Goal: Task Accomplishment & Management: Manage account settings

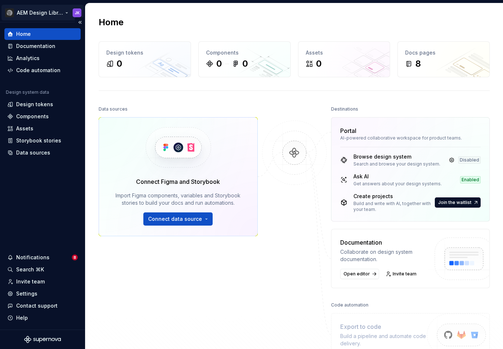
click at [58, 10] on html "AEM Design Library JK Home Documentation Analytics Code automation Design syste…" at bounding box center [251, 174] width 503 height 349
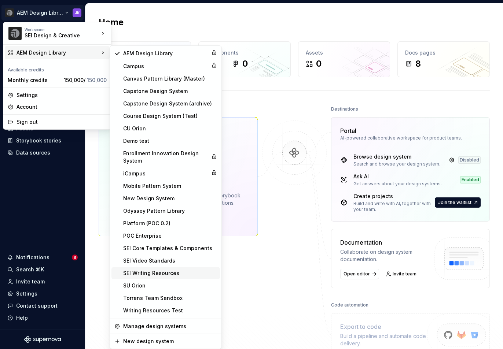
click at [141, 270] on div "SEI Writing Resources" at bounding box center [170, 273] width 94 height 7
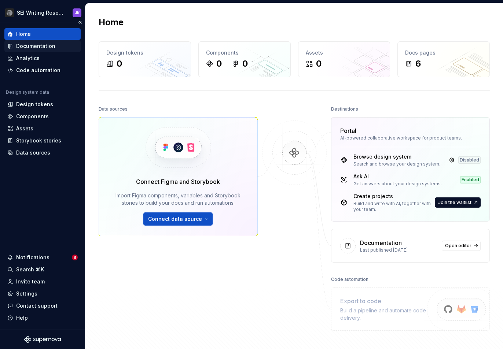
click at [45, 48] on div "Documentation" at bounding box center [35, 46] width 39 height 7
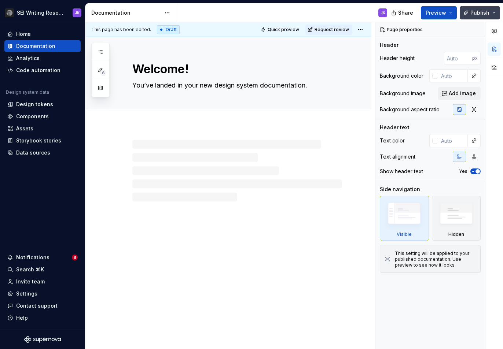
click at [483, 11] on span "Publish" at bounding box center [479, 12] width 19 height 7
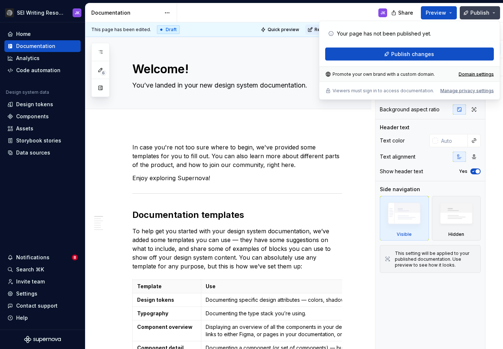
click at [483, 11] on span "Publish" at bounding box center [479, 12] width 19 height 7
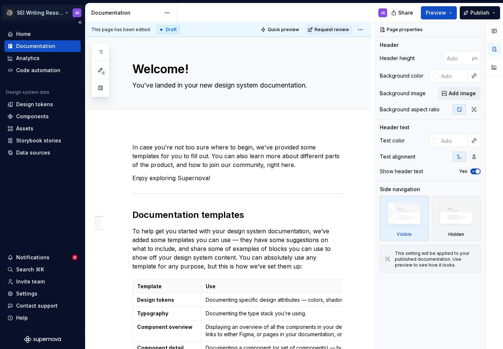
click at [55, 14] on html "SEI Writing Resources JK Home Documentation Analytics Code automation Design sy…" at bounding box center [251, 174] width 503 height 349
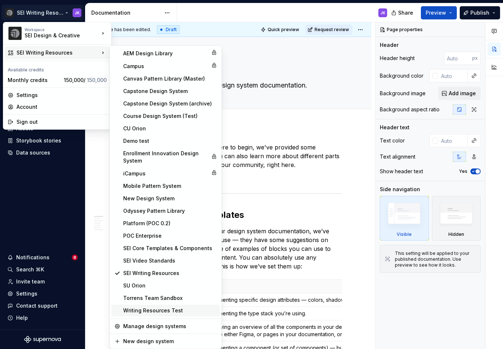
click at [142, 310] on div "Writing Resources Test" at bounding box center [170, 310] width 94 height 7
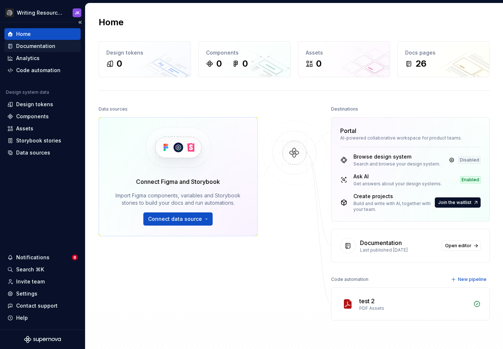
click at [23, 46] on div "Documentation" at bounding box center [35, 46] width 39 height 7
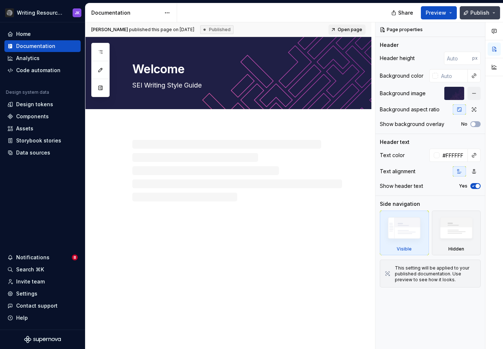
click at [469, 12] on button "Publish" at bounding box center [479, 12] width 40 height 13
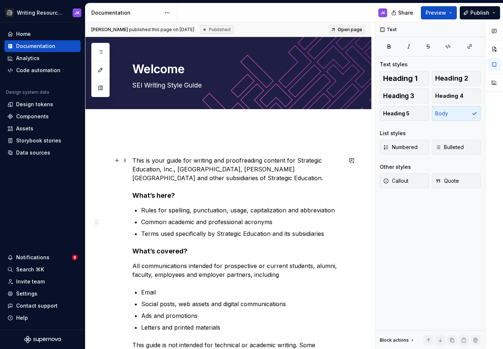
click at [182, 158] on p "This is your guide for writing and proofreading content for Strategic Education…" at bounding box center [237, 169] width 210 height 26
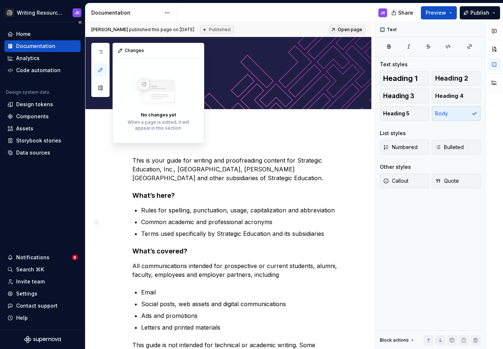
type textarea "*"
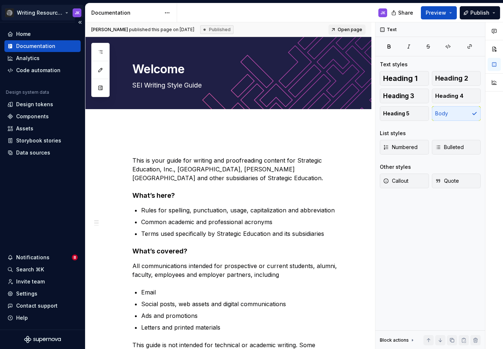
click at [51, 11] on html "Writing Resources Test JK Home Documentation Analytics Code automation Design s…" at bounding box center [251, 174] width 503 height 349
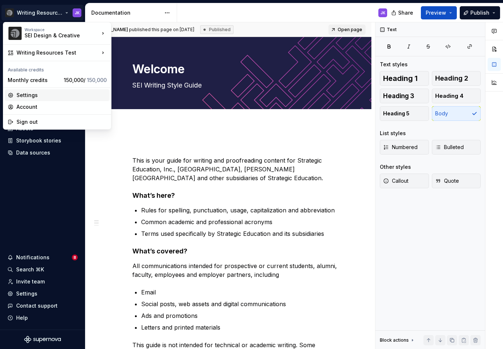
click at [32, 96] on div "Settings" at bounding box center [61, 95] width 90 height 7
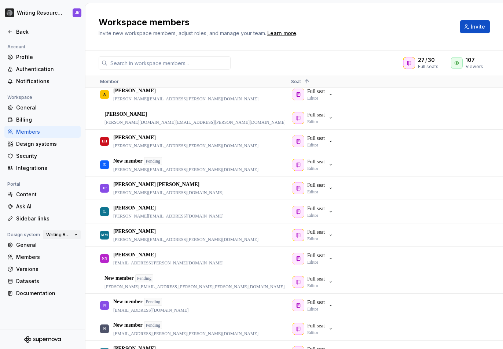
click at [75, 234] on button "Writing Resources Test" at bounding box center [62, 235] width 38 height 10
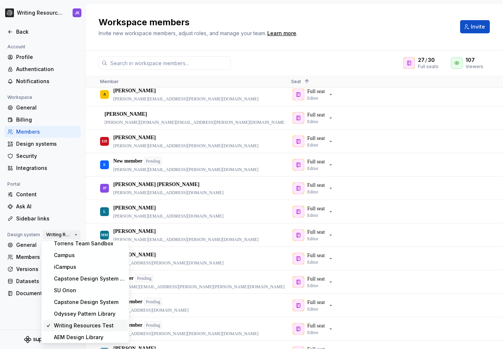
click at [74, 233] on button "Writing Resources Test" at bounding box center [62, 235] width 38 height 10
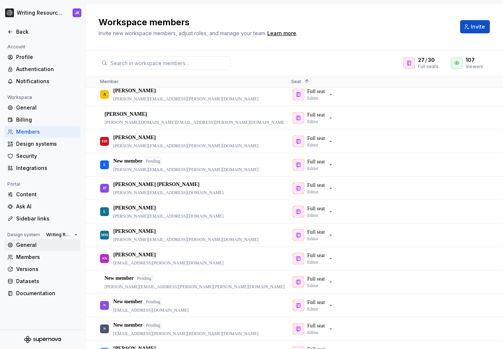
click at [33, 245] on div "General" at bounding box center [47, 244] width 62 height 7
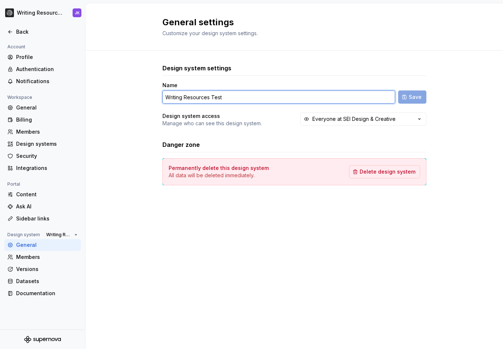
drag, startPoint x: 225, startPoint y: 95, endPoint x: 169, endPoint y: 100, distance: 55.6
click at [169, 100] on input "Writing Resources Test" at bounding box center [278, 97] width 233 height 13
drag, startPoint x: 209, startPoint y: 96, endPoint x: 236, endPoint y: 93, distance: 26.9
click at [235, 93] on input "Writing Resources Test" at bounding box center [278, 97] width 233 height 13
click at [218, 97] on input "Writing Resources Test" at bounding box center [278, 97] width 233 height 13
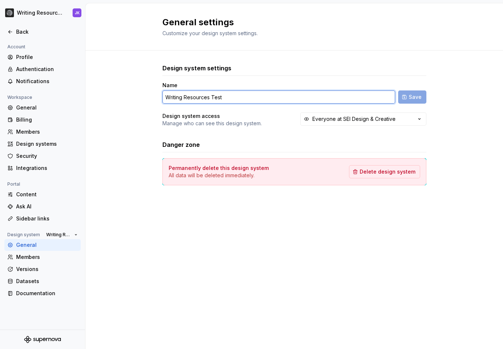
drag, startPoint x: 209, startPoint y: 96, endPoint x: 237, endPoint y: 96, distance: 28.2
click at [237, 96] on input "Writing Resources Test" at bounding box center [278, 97] width 233 height 13
click at [166, 95] on input "Writing Resources" at bounding box center [278, 97] width 233 height 13
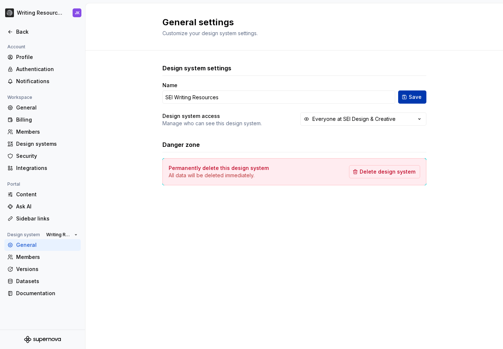
click at [416, 95] on span "Save" at bounding box center [415, 96] width 13 height 7
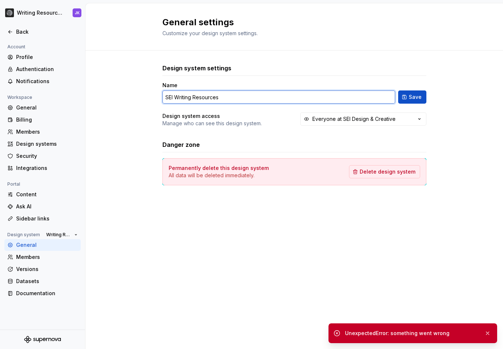
drag, startPoint x: 173, startPoint y: 97, endPoint x: 152, endPoint y: 99, distance: 21.3
click at [152, 99] on div "Design system settings Name SEI Writing Resources Save Design system access Man…" at bounding box center [293, 132] width 417 height 163
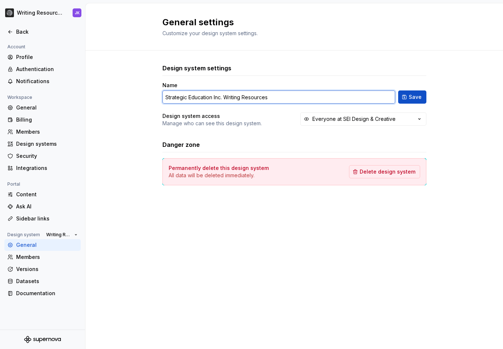
click at [277, 95] on input "Strategic Education Inc. Writing Resources" at bounding box center [278, 97] width 233 height 13
type input "Strategic Education Inc. Writing Resources"
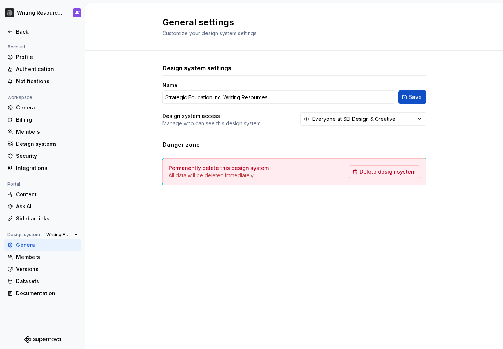
click at [337, 78] on div "Design system settings Name Strategic Education Inc. Writing Resources Save Des…" at bounding box center [294, 95] width 264 height 63
click at [405, 98] on button "Save" at bounding box center [412, 97] width 28 height 13
click at [28, 256] on div "Members" at bounding box center [47, 257] width 62 height 7
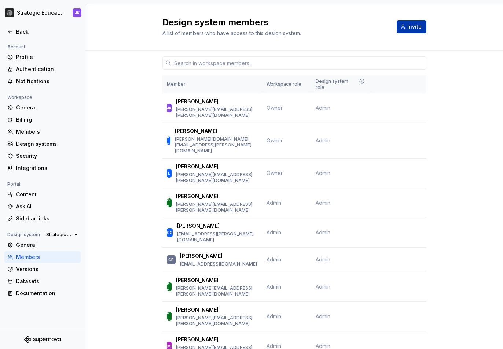
click at [408, 25] on span "Invite" at bounding box center [414, 26] width 14 height 7
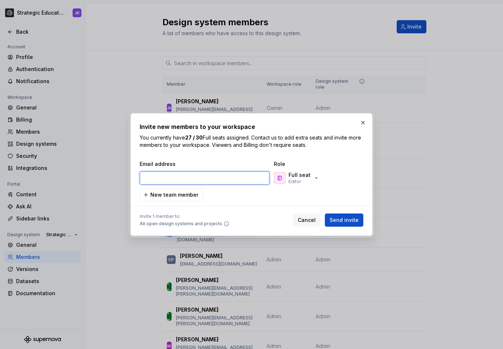
paste input "[EMAIL_ADDRESS][DOMAIN_NAME]"
type input "[EMAIL_ADDRESS][DOMAIN_NAME]"
click at [298, 174] on p "Full seat" at bounding box center [299, 174] width 22 height 7
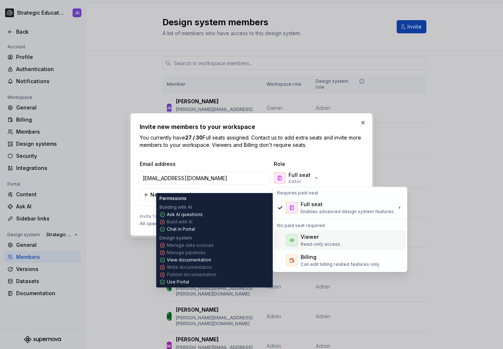
click at [292, 242] on icon at bounding box center [291, 240] width 4 height 3
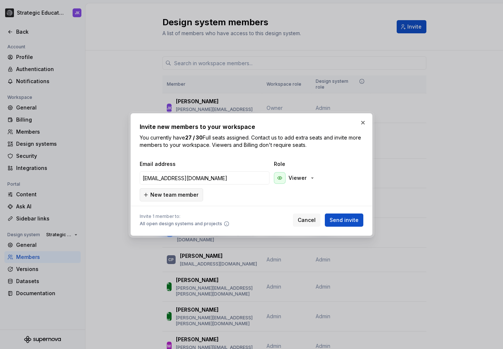
click at [187, 193] on span "New team member" at bounding box center [174, 194] width 48 height 7
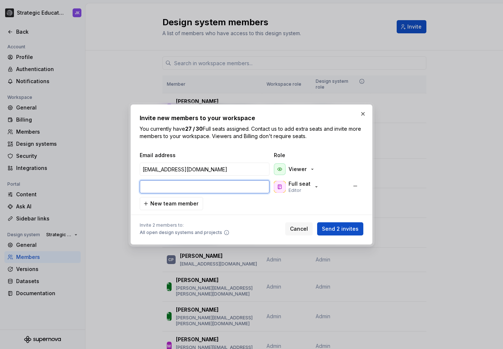
paste input "[PERSON_NAME][EMAIL_ADDRESS][PERSON_NAME][DOMAIN_NAME]"
type input "[PERSON_NAME][EMAIL_ADDRESS][PERSON_NAME][DOMAIN_NAME]"
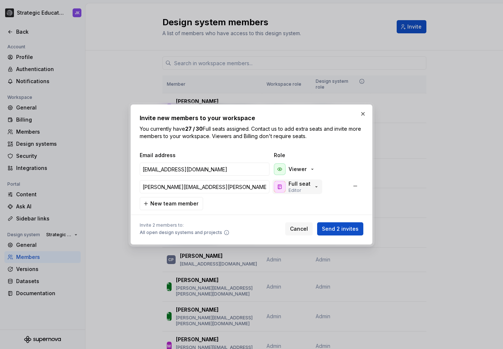
click at [301, 182] on p "Full seat" at bounding box center [299, 183] width 22 height 7
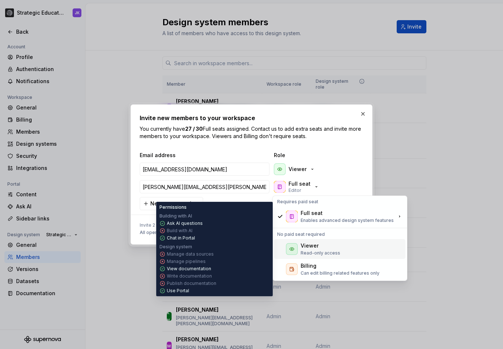
click at [290, 247] on icon at bounding box center [292, 249] width 6 height 6
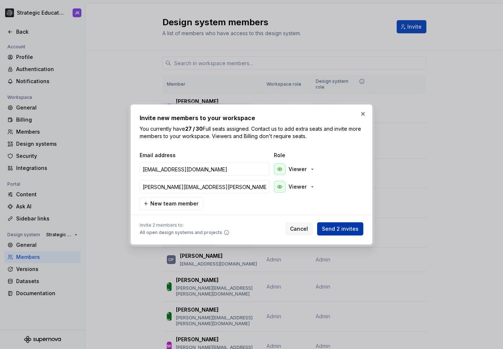
click at [342, 227] on span "Send 2 invites" at bounding box center [340, 228] width 37 height 7
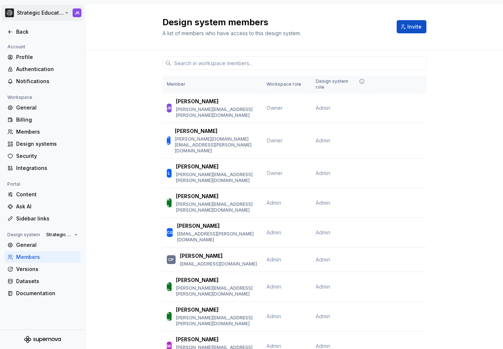
click at [60, 14] on html "Strategic Education Inc. Writing Resources JK Back Account Profile Authenticati…" at bounding box center [251, 174] width 503 height 349
click at [67, 13] on html "Strategic Education Inc. Writing Resources JK Back Account Profile Authenticati…" at bounding box center [251, 174] width 503 height 349
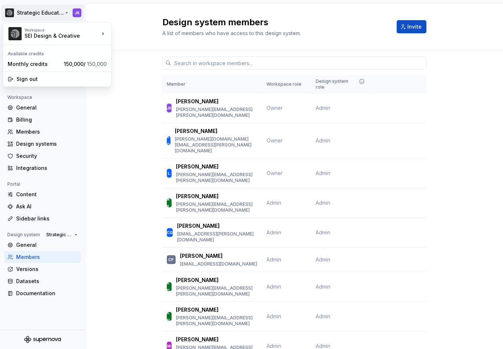
click at [67, 13] on html "Strategic Education Inc. Writing Resources JK Back Account Profile Authenticati…" at bounding box center [251, 174] width 503 height 349
click at [91, 139] on html "Strategic Education Inc. Writing Resources JK Back Account Profile Authenticati…" at bounding box center [251, 174] width 503 height 349
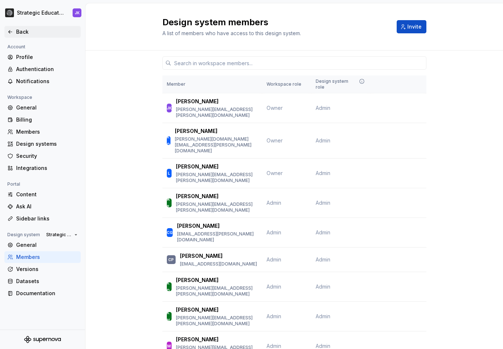
click at [18, 32] on div "Back" at bounding box center [47, 31] width 62 height 7
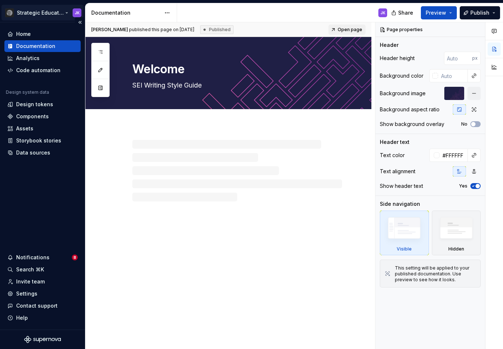
click at [64, 14] on html "Strategic Education Inc. Writing Resources JK Home Documentation Analytics Code…" at bounding box center [251, 174] width 503 height 349
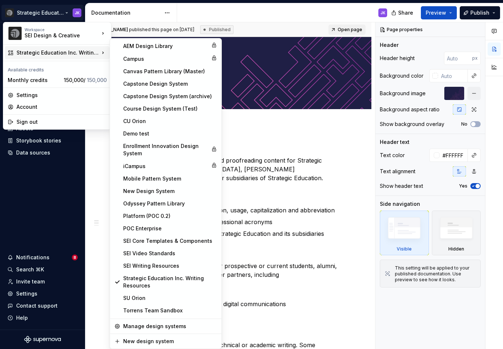
type textarea "*"
